Goal: Find specific page/section: Find specific page/section

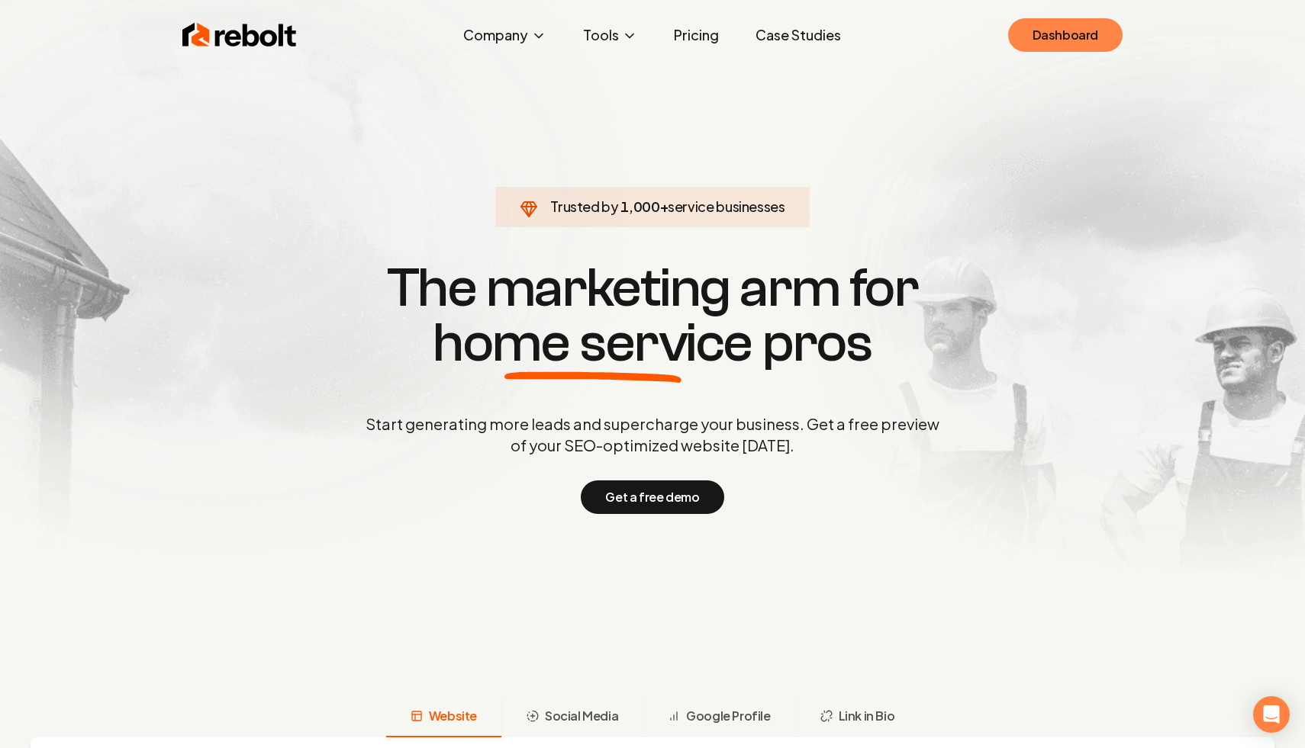
click at [1075, 46] on link "Dashboard" at bounding box center [1065, 35] width 114 height 34
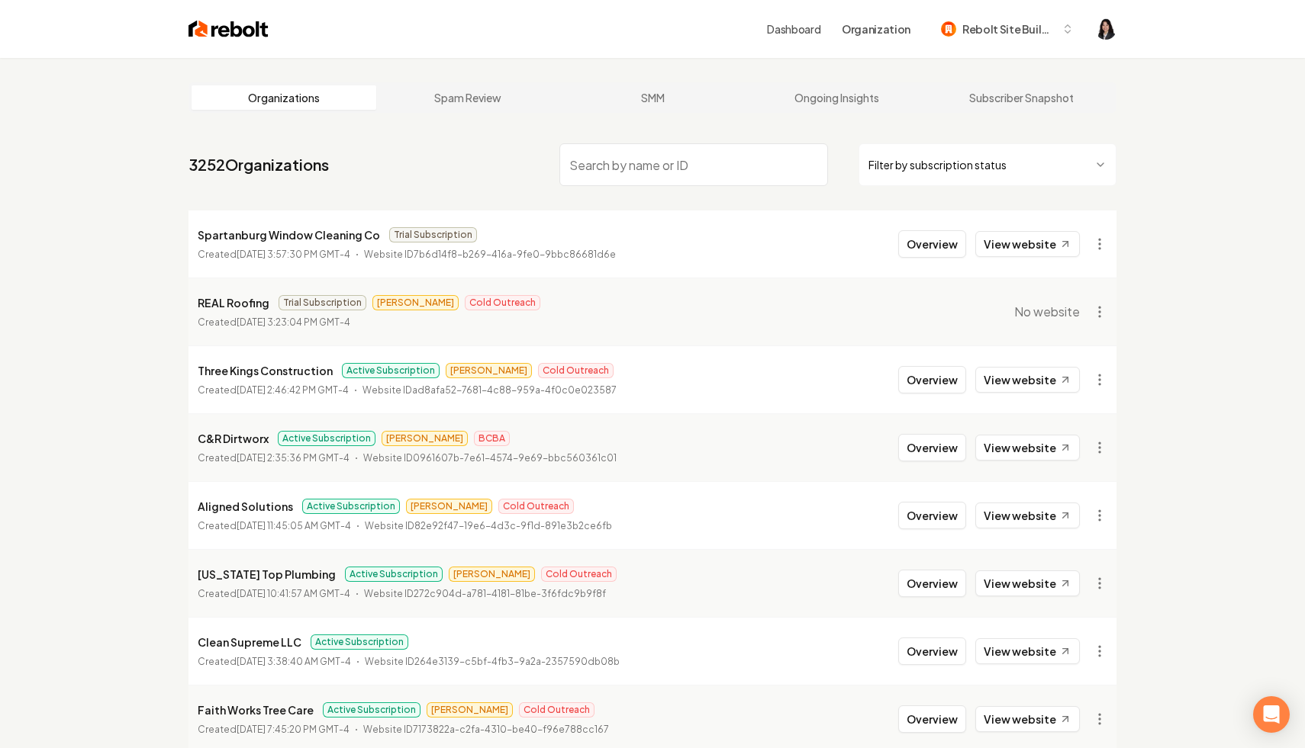
click at [919, 169] on html "Dashboard Organization Rebolt Site Builder Organizations Spam Review SMM Ongoin…" at bounding box center [652, 374] width 1305 height 748
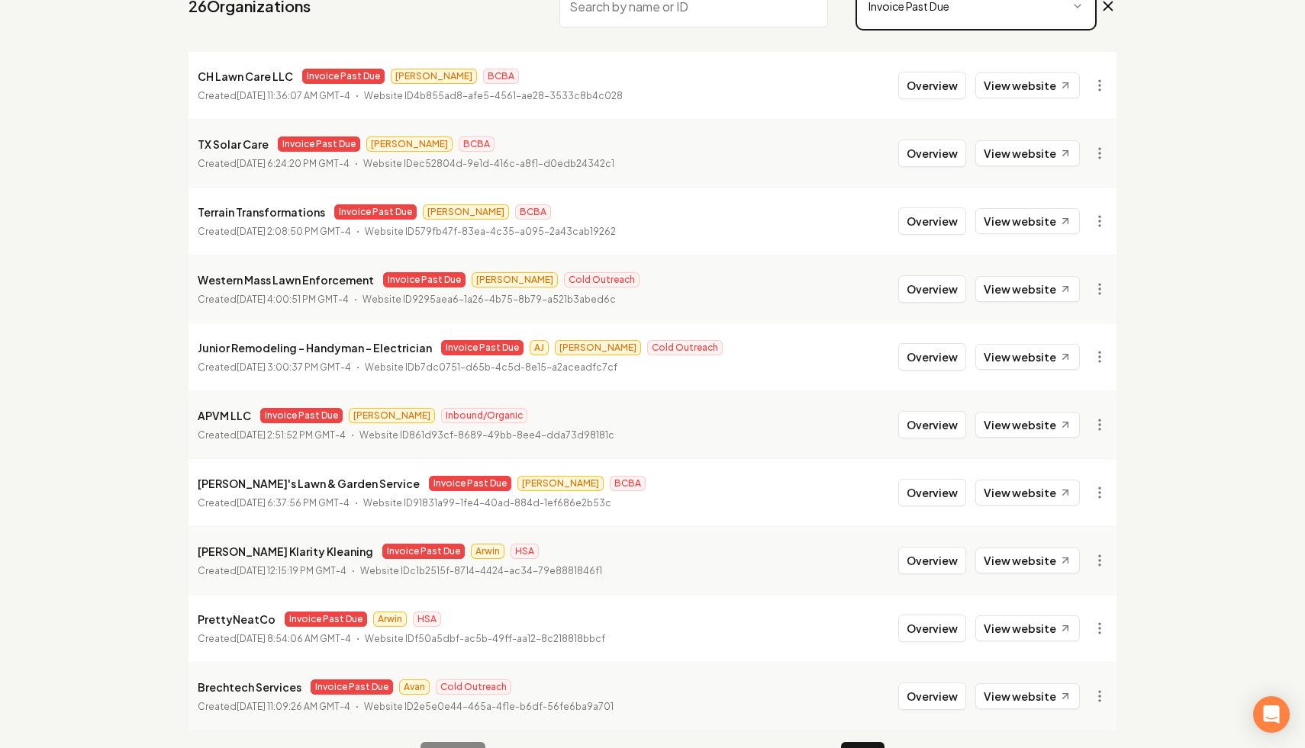
scroll to position [204, 0]
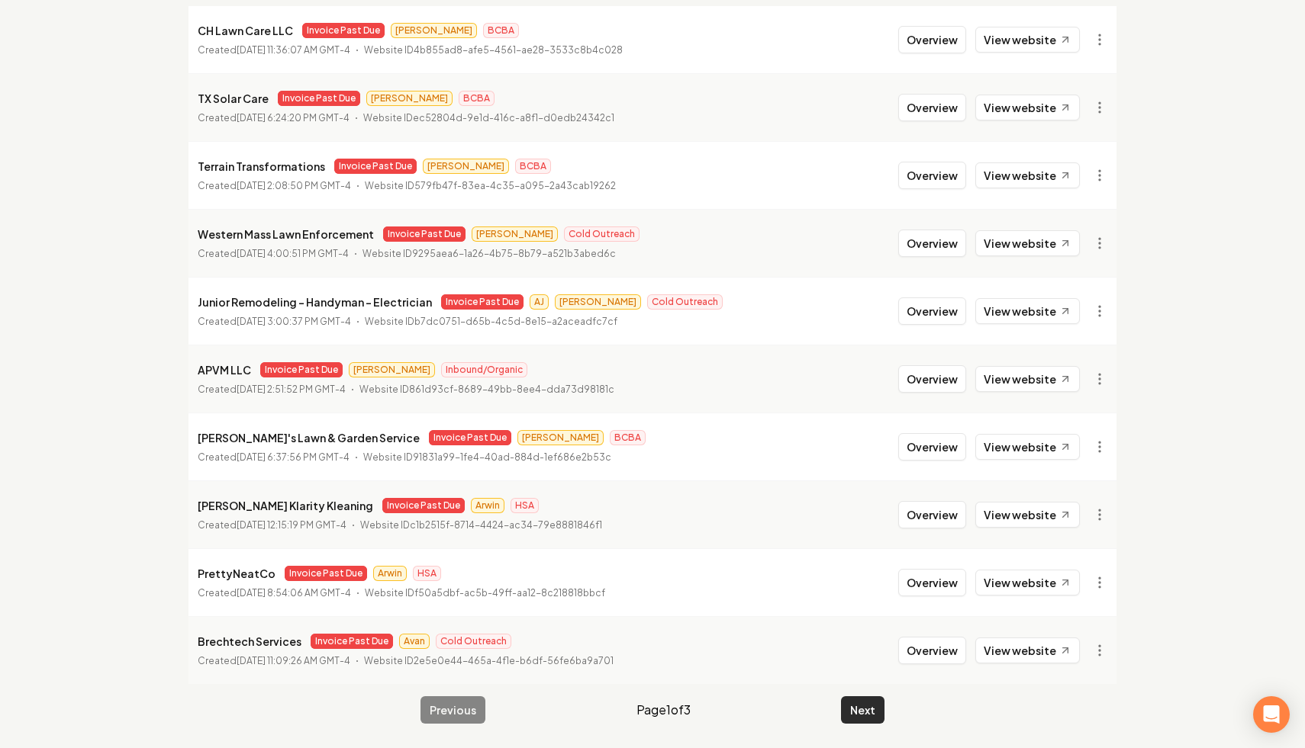
click at [858, 710] on button "Next" at bounding box center [862, 710] width 43 height 27
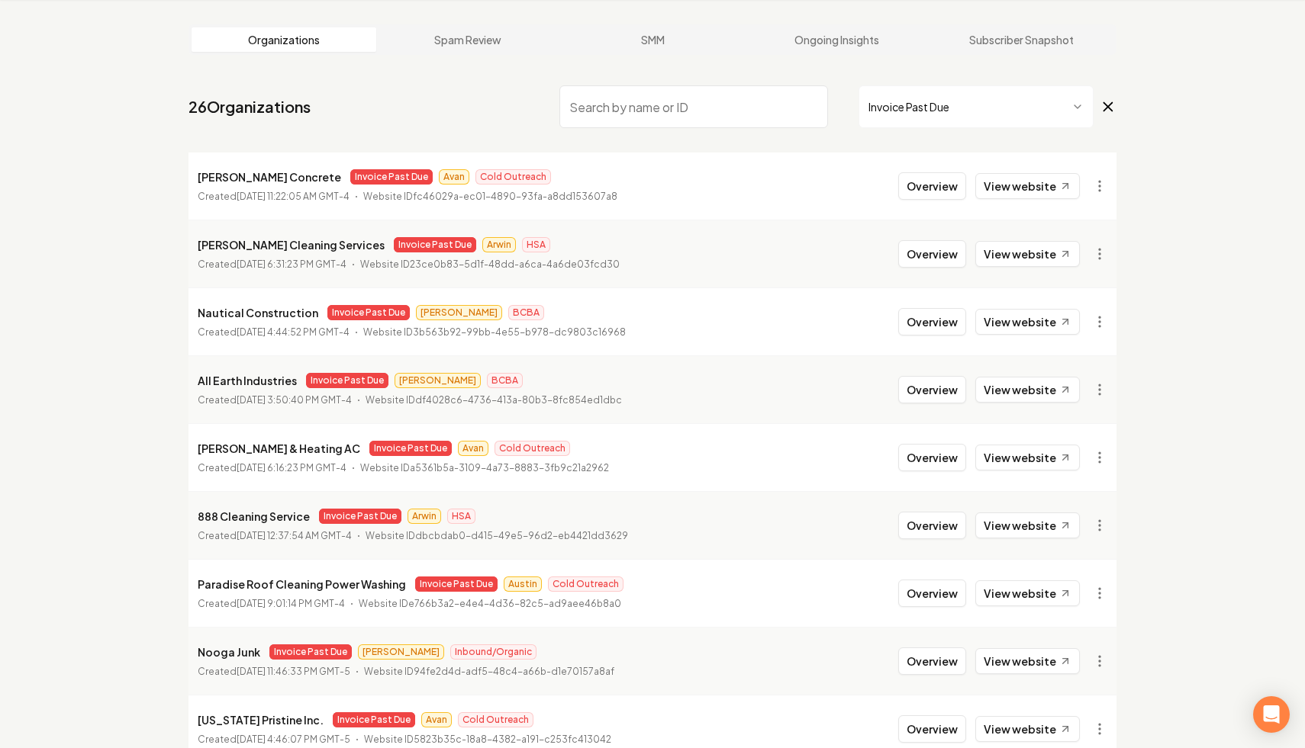
scroll to position [204, 0]
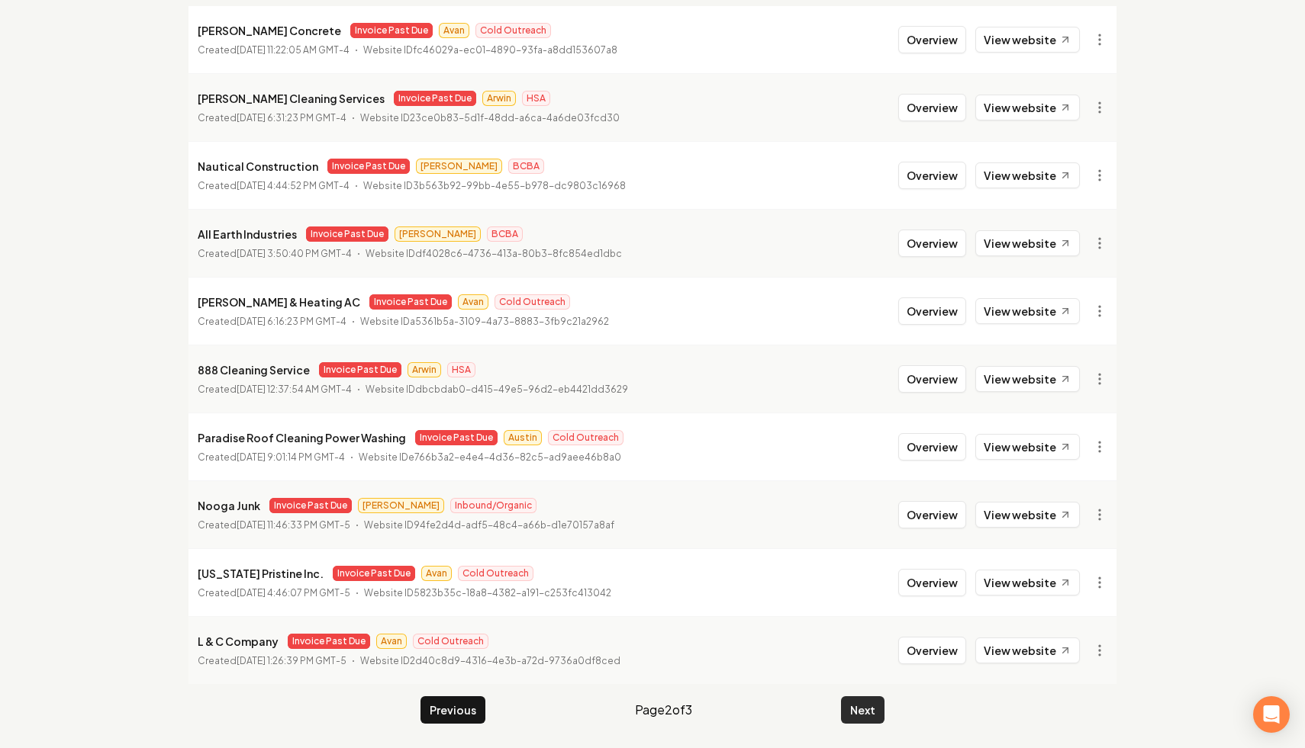
click at [872, 709] on button "Next" at bounding box center [862, 710] width 43 height 27
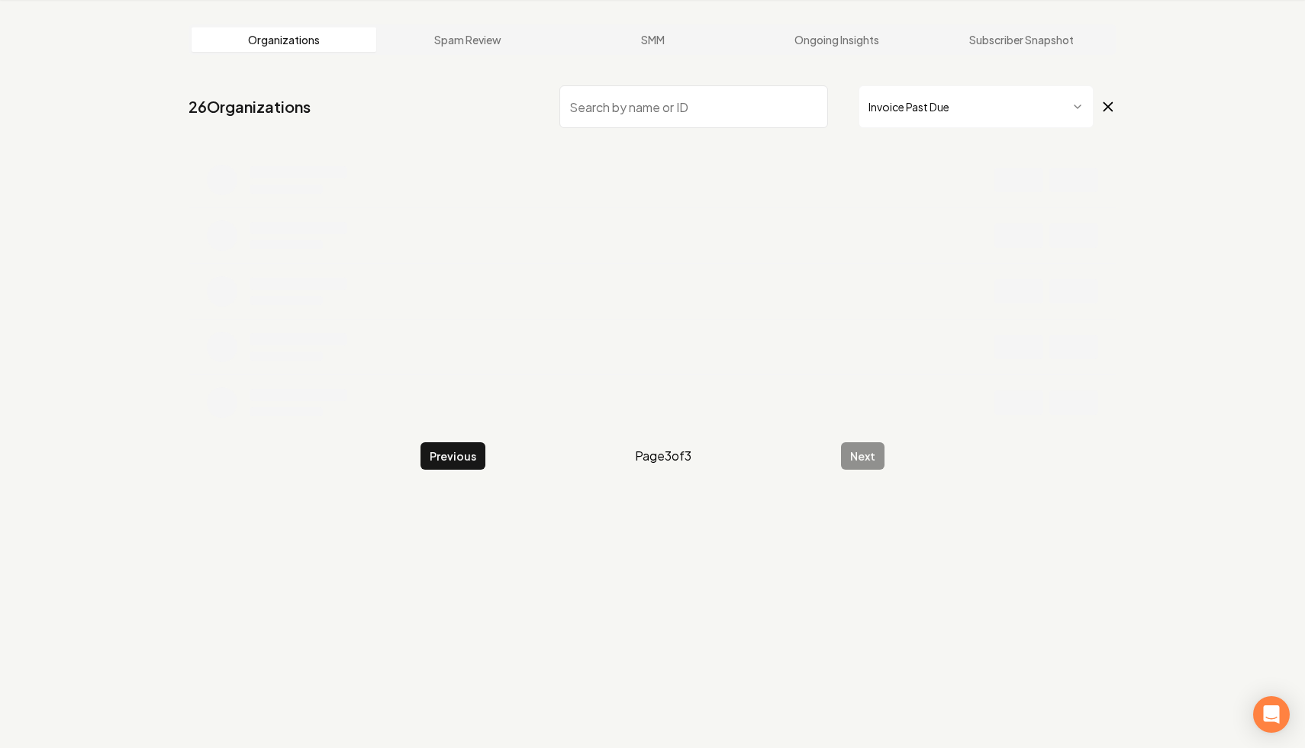
scroll to position [58, 0]
